Goal: Task Accomplishment & Management: Manage account settings

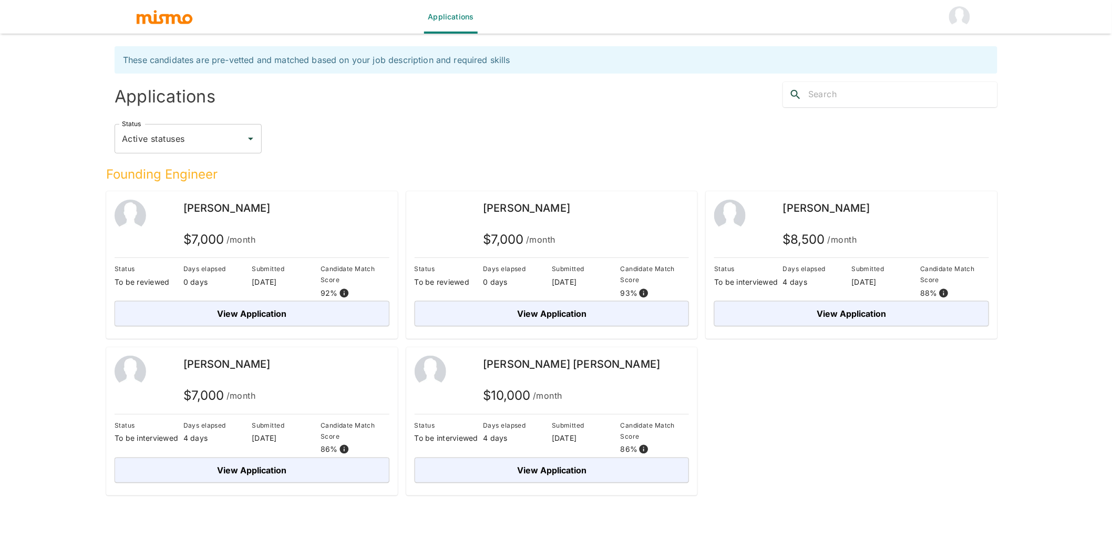
click at [951, 21] on img "account of current user" at bounding box center [959, 16] width 21 height 21
click at [960, 49] on li "Log out" at bounding box center [960, 48] width 49 height 21
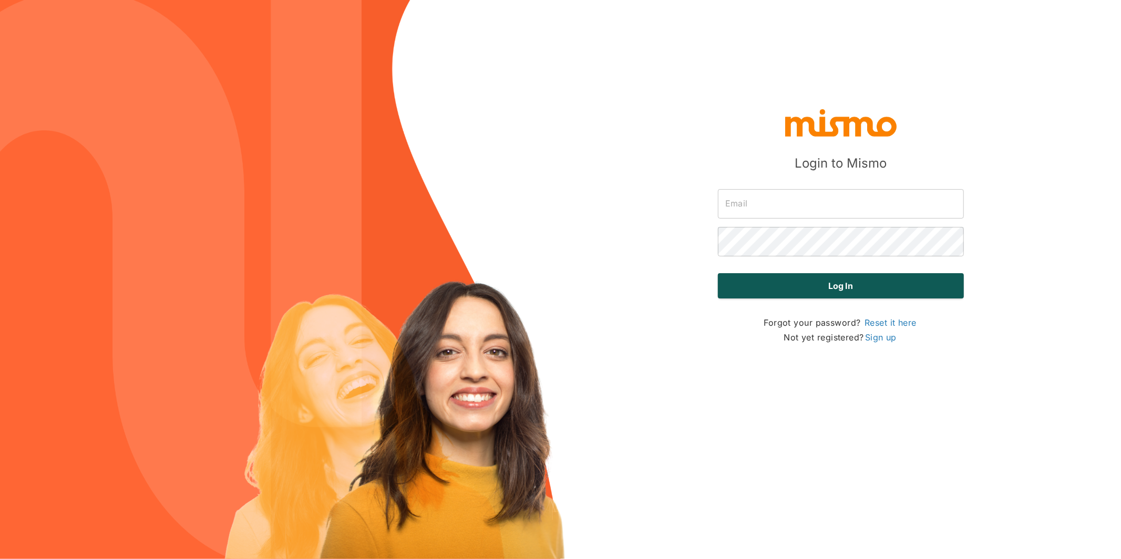
type input "carmen@mismo.team"
click at [877, 294] on button "Log in" at bounding box center [841, 285] width 246 height 25
